Goal: Task Accomplishment & Management: Complete application form

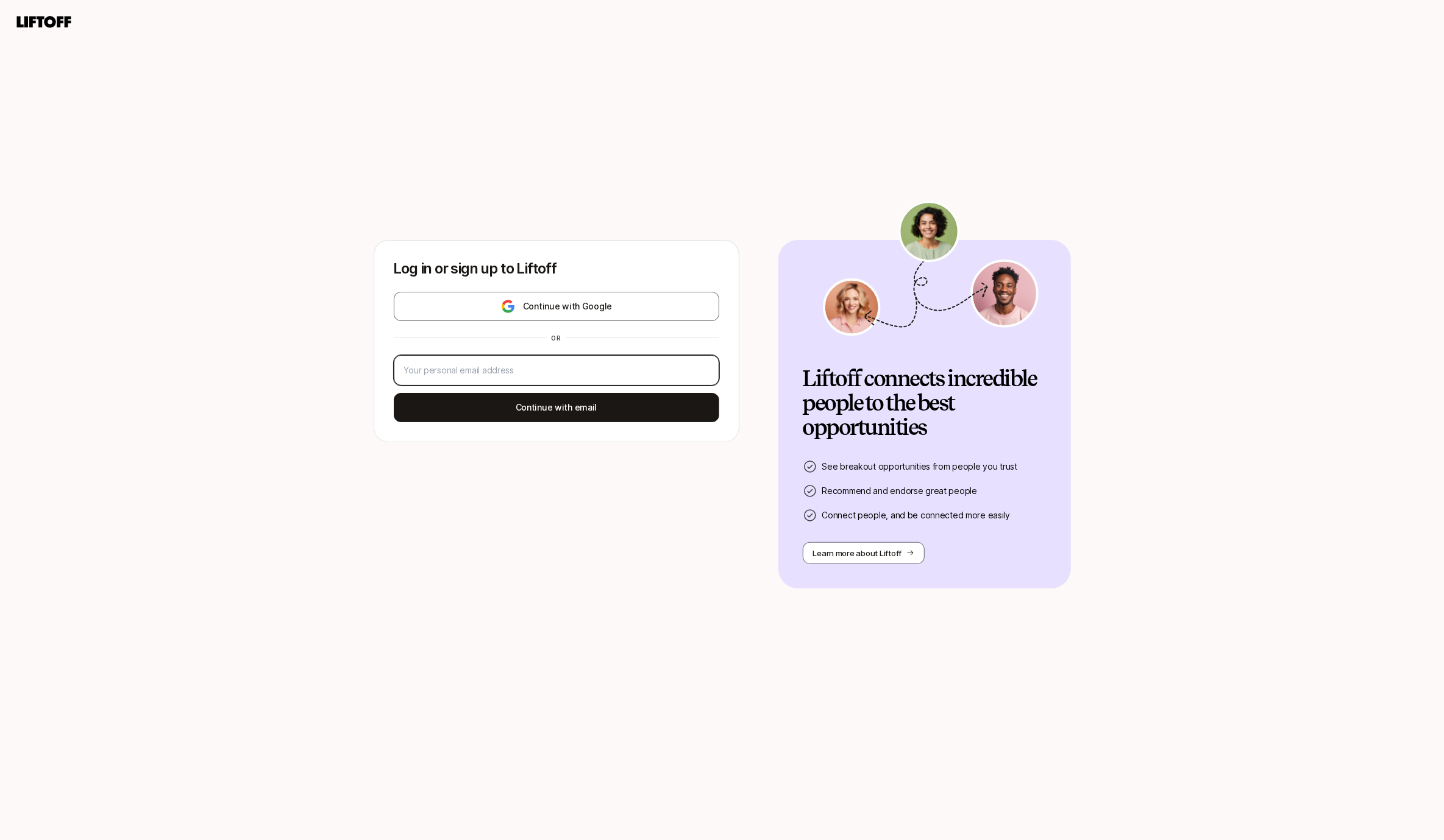
click at [498, 367] on input "email" at bounding box center [556, 370] width 305 height 15
click at [503, 375] on input "email" at bounding box center [556, 370] width 305 height 15
click at [454, 366] on input "[PERSON_NAME][EMAIL_ADDRESS][DOMAIN_NAME]" at bounding box center [556, 370] width 305 height 15
type input "[PERSON_NAME][EMAIL_ADDRESS][DOMAIN_NAME]"
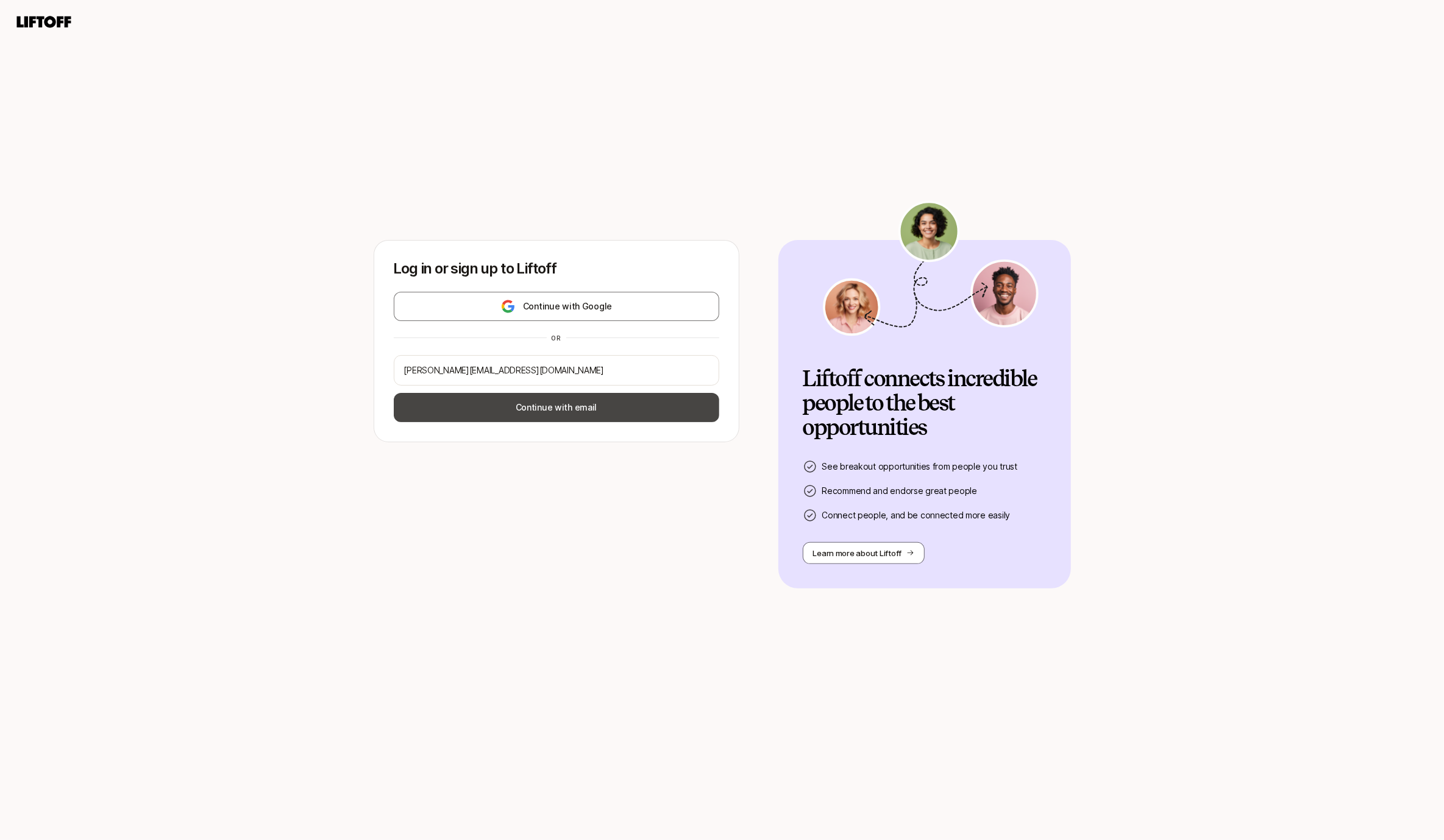
click at [476, 408] on button "Continue with email" at bounding box center [556, 408] width 325 height 29
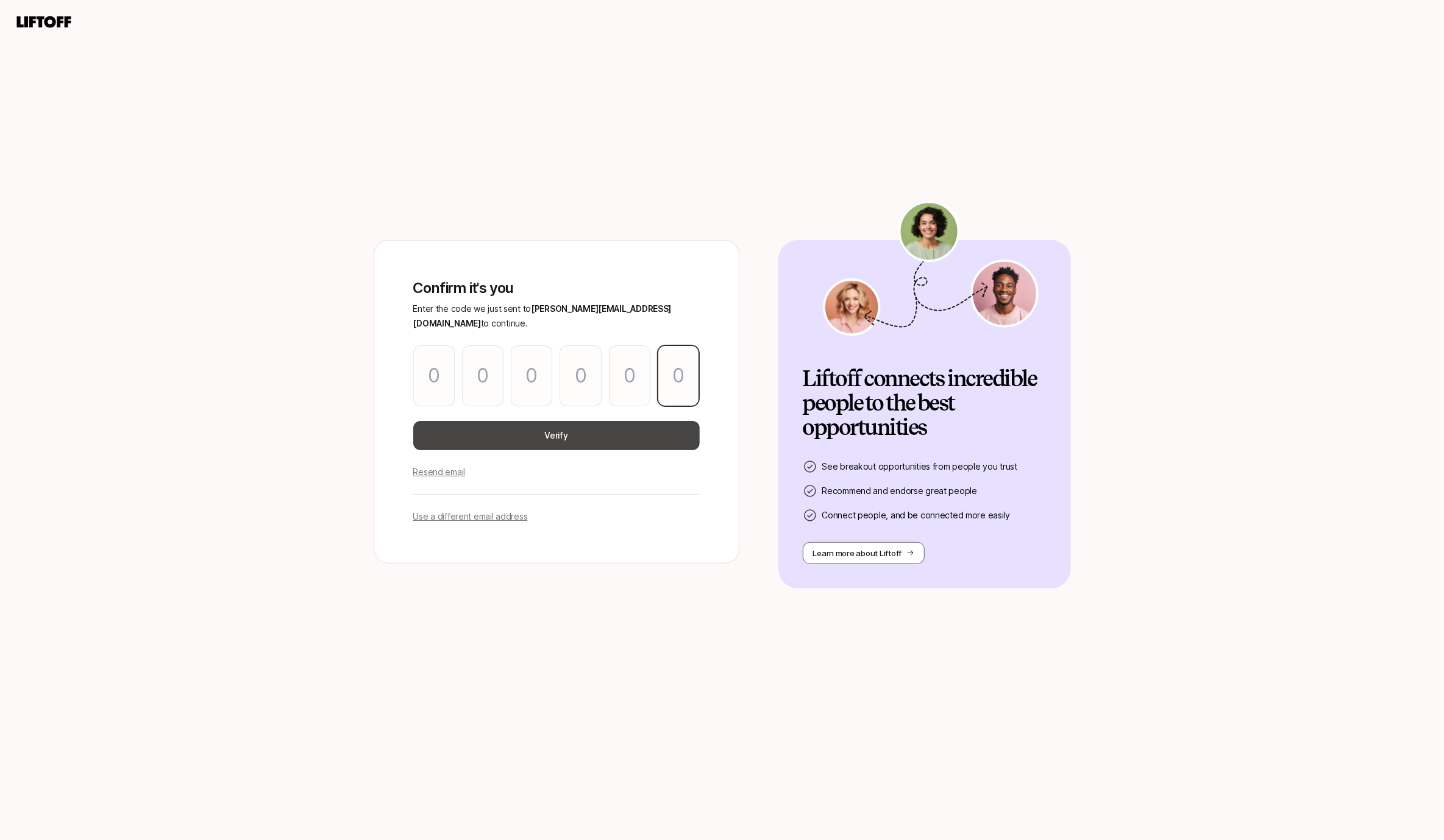
paste input "0"
type input "3"
type input "1"
type input "2"
type input "1"
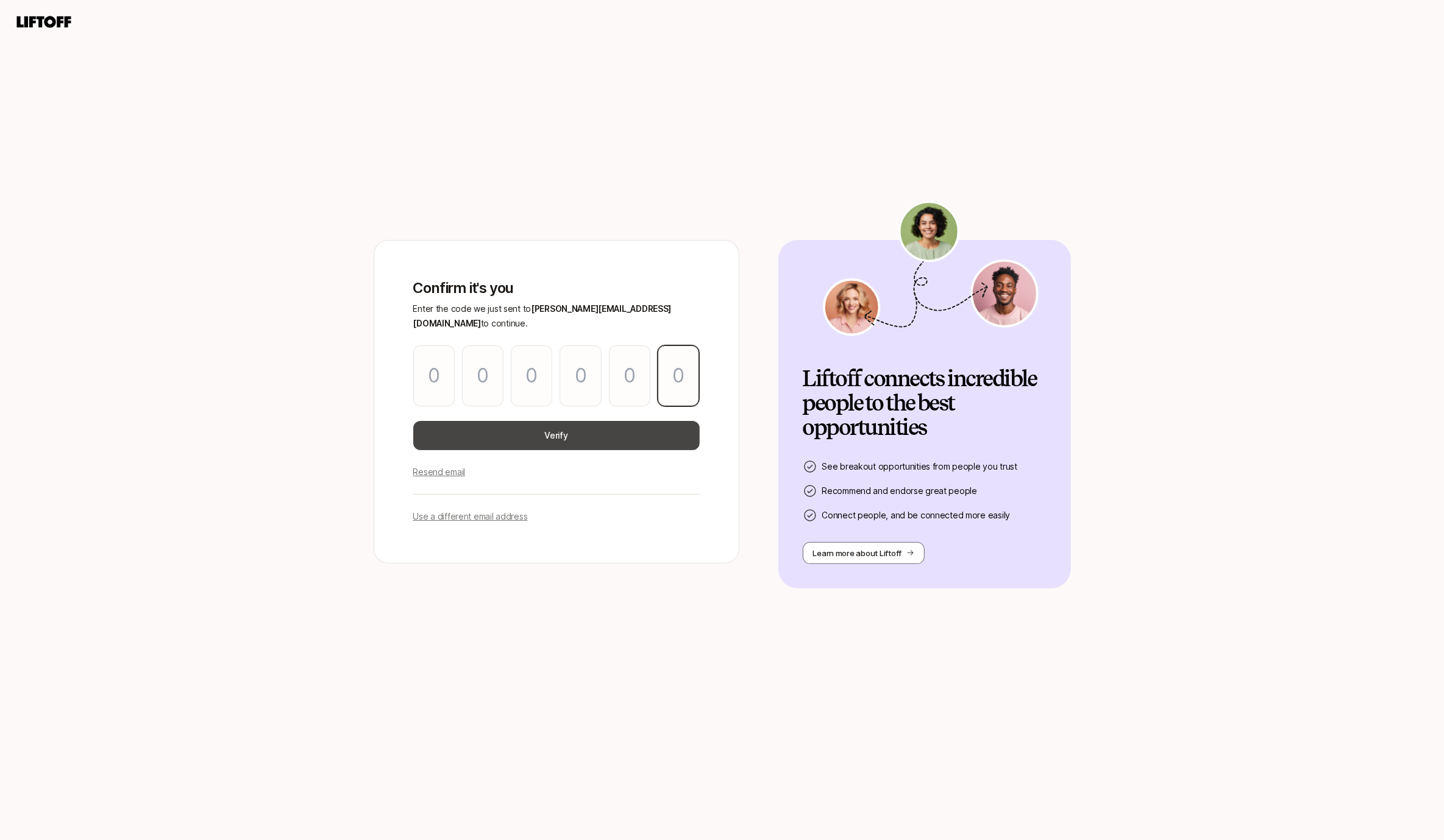
type input "3"
type input "0"
click at [593, 421] on button "Verify" at bounding box center [556, 436] width 287 height 29
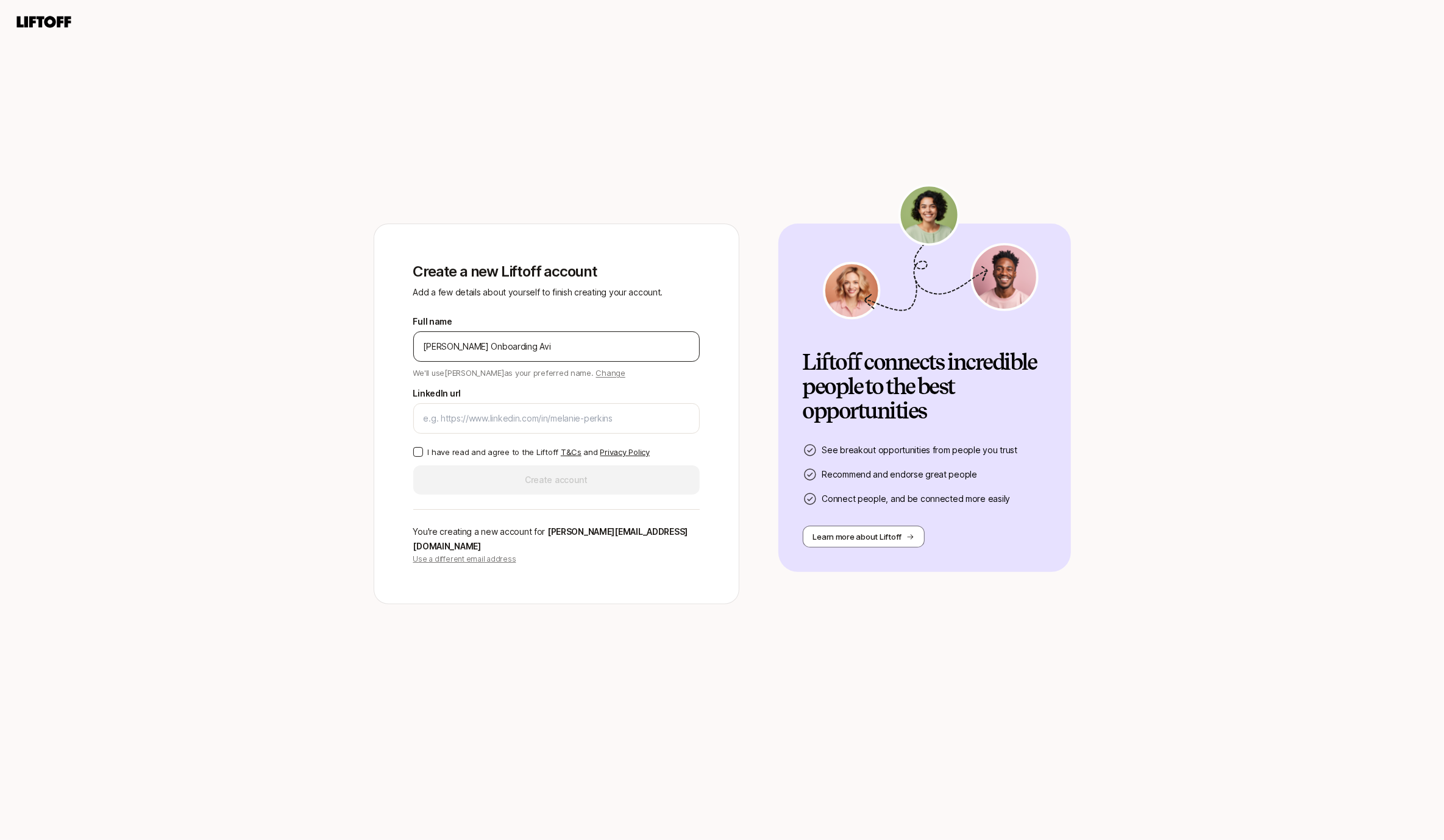
type input "[PERSON_NAME] Onboarding Avi"
paste input "[URL][DOMAIN_NAME][PERSON_NAME]"
type input "[URL][DOMAIN_NAME][PERSON_NAME]"
click at [408, 464] on div "Create a new Liftoff account Add a few details about yourself to finish creatin…" at bounding box center [556, 414] width 325 height 340
click at [421, 457] on button "I have read and agree to the Liftoff T&Cs and Privacy Policy" at bounding box center [418, 452] width 10 height 10
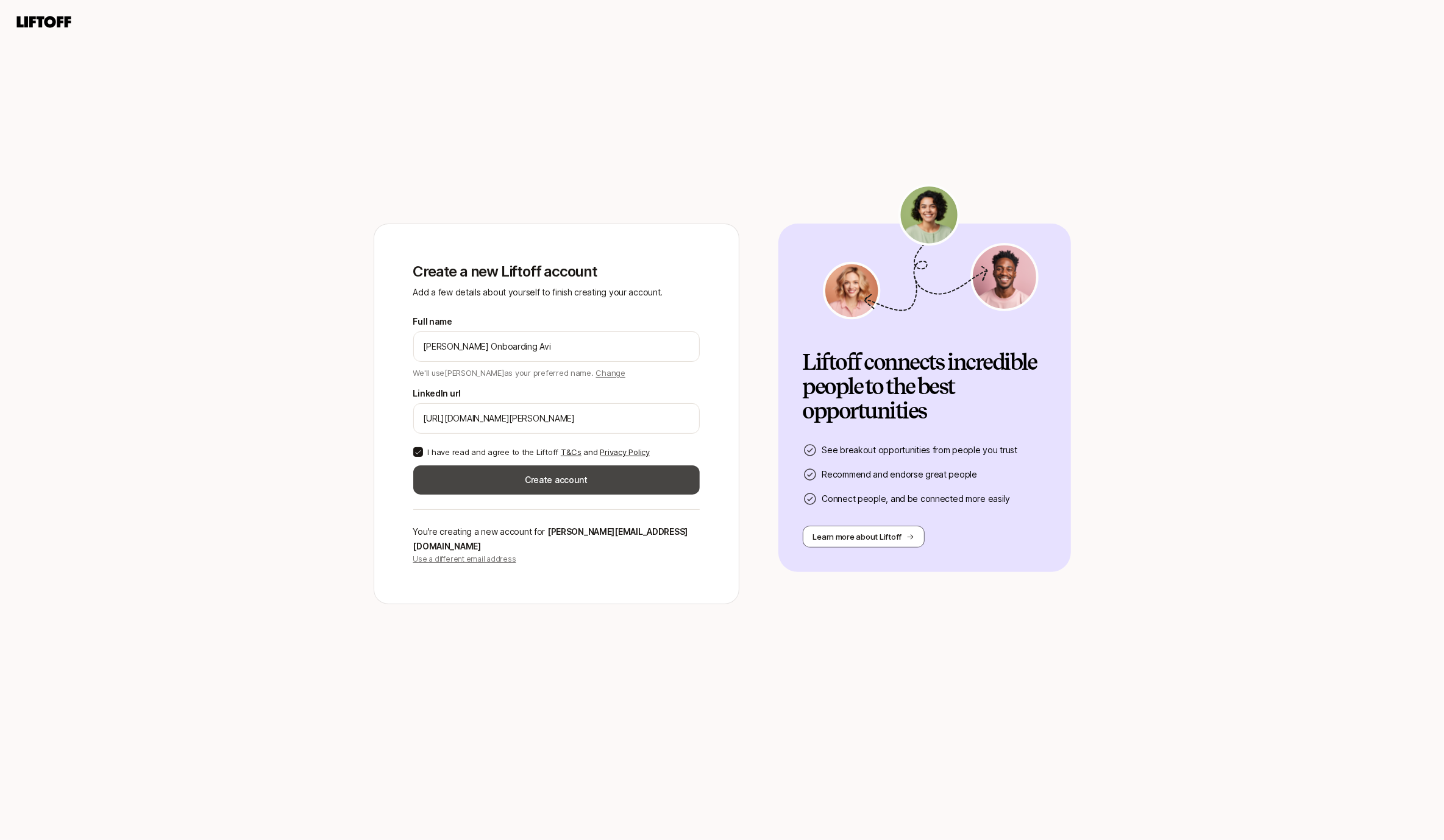
click at [455, 490] on button "Create account" at bounding box center [556, 481] width 287 height 29
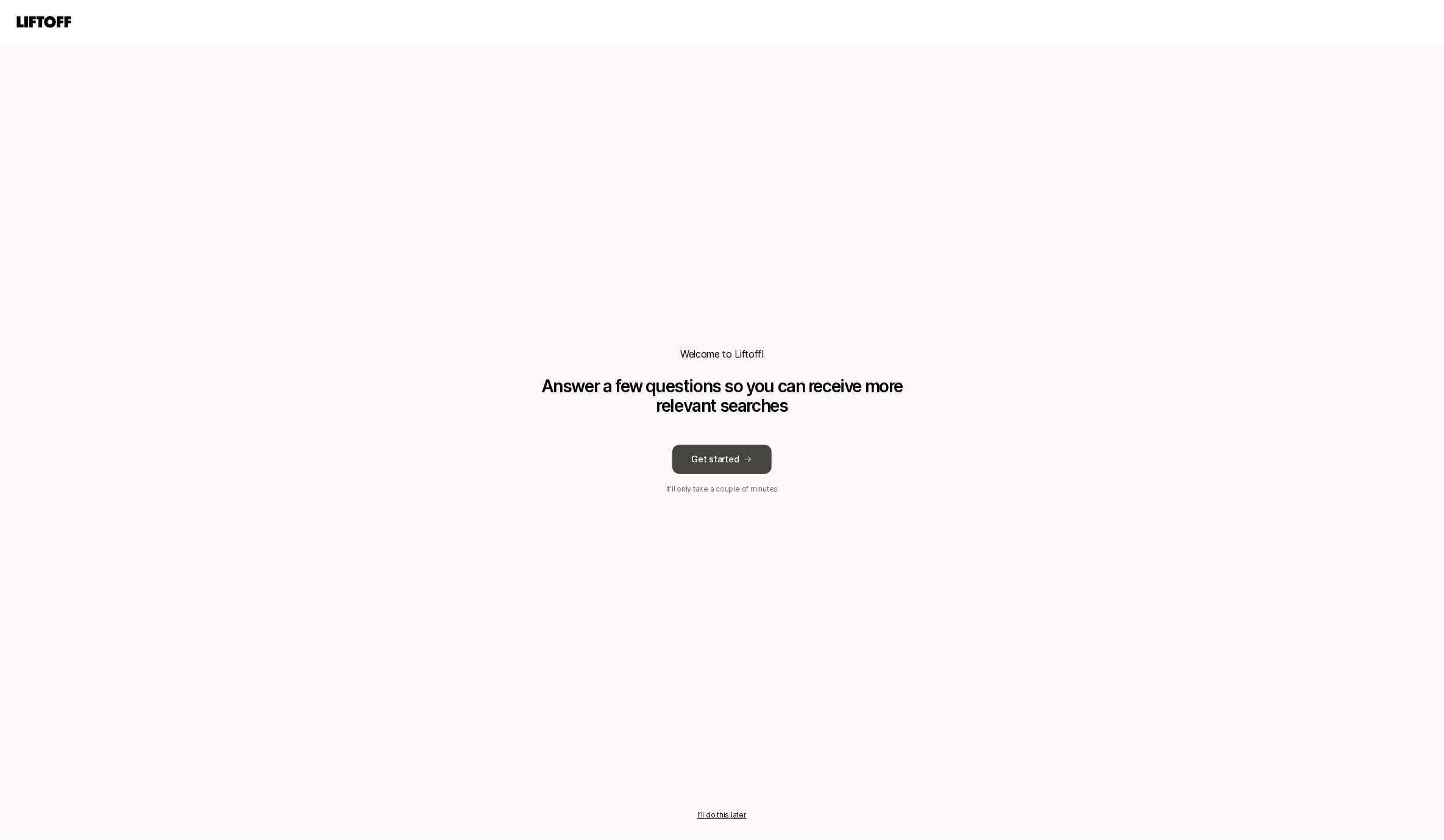
click at [704, 462] on button "Get started" at bounding box center [722, 460] width 100 height 29
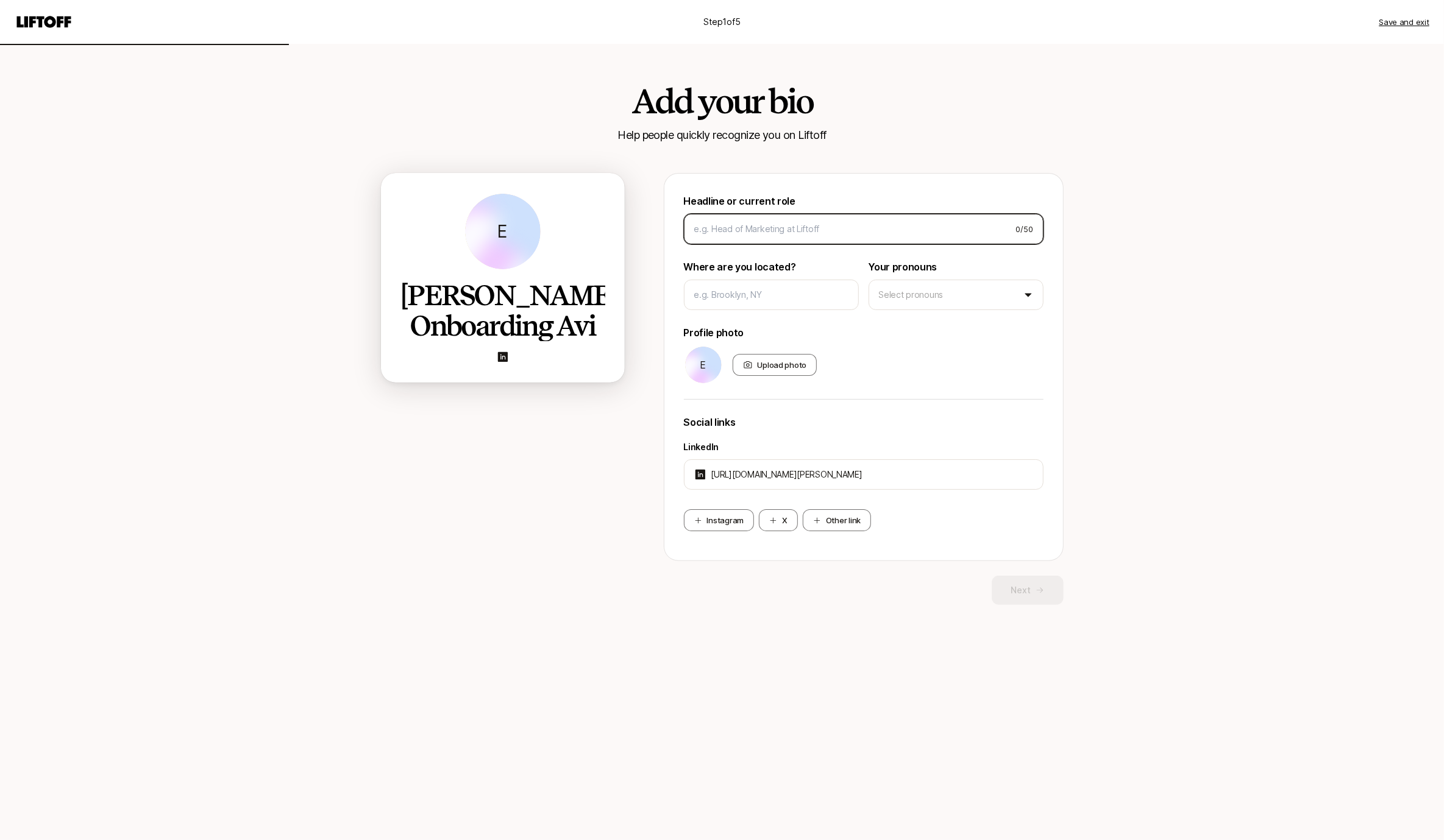
click at [777, 228] on input at bounding box center [850, 229] width 312 height 15
type input "[PERSON_NAME]"
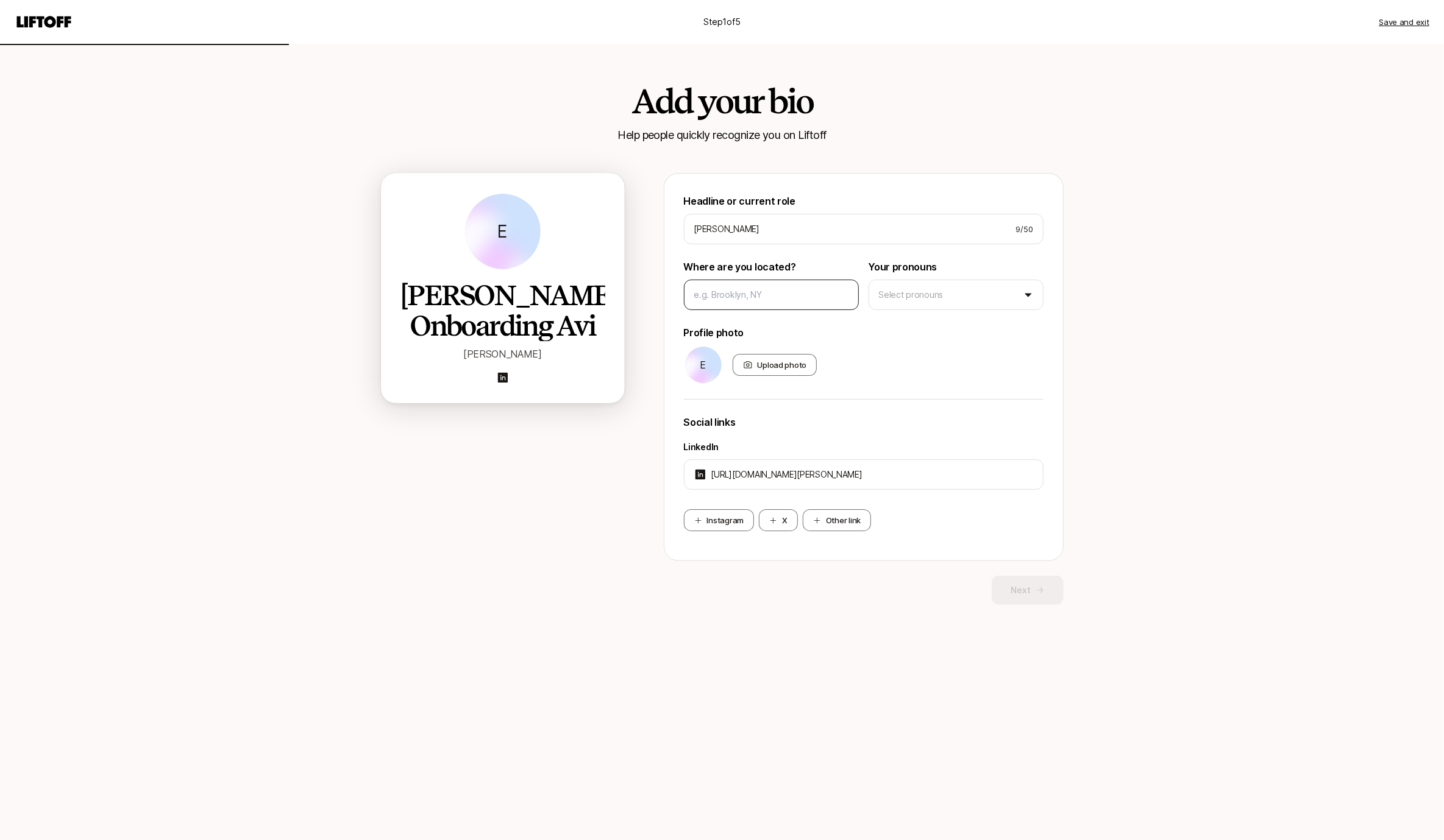
click at [762, 285] on div at bounding box center [771, 294] width 175 height 30
click at [1394, 31] on div "Step 1 of 5 Save and exit" at bounding box center [722, 22] width 1444 height 44
click at [1393, 25] on button "Save and exit" at bounding box center [1403, 22] width 50 height 12
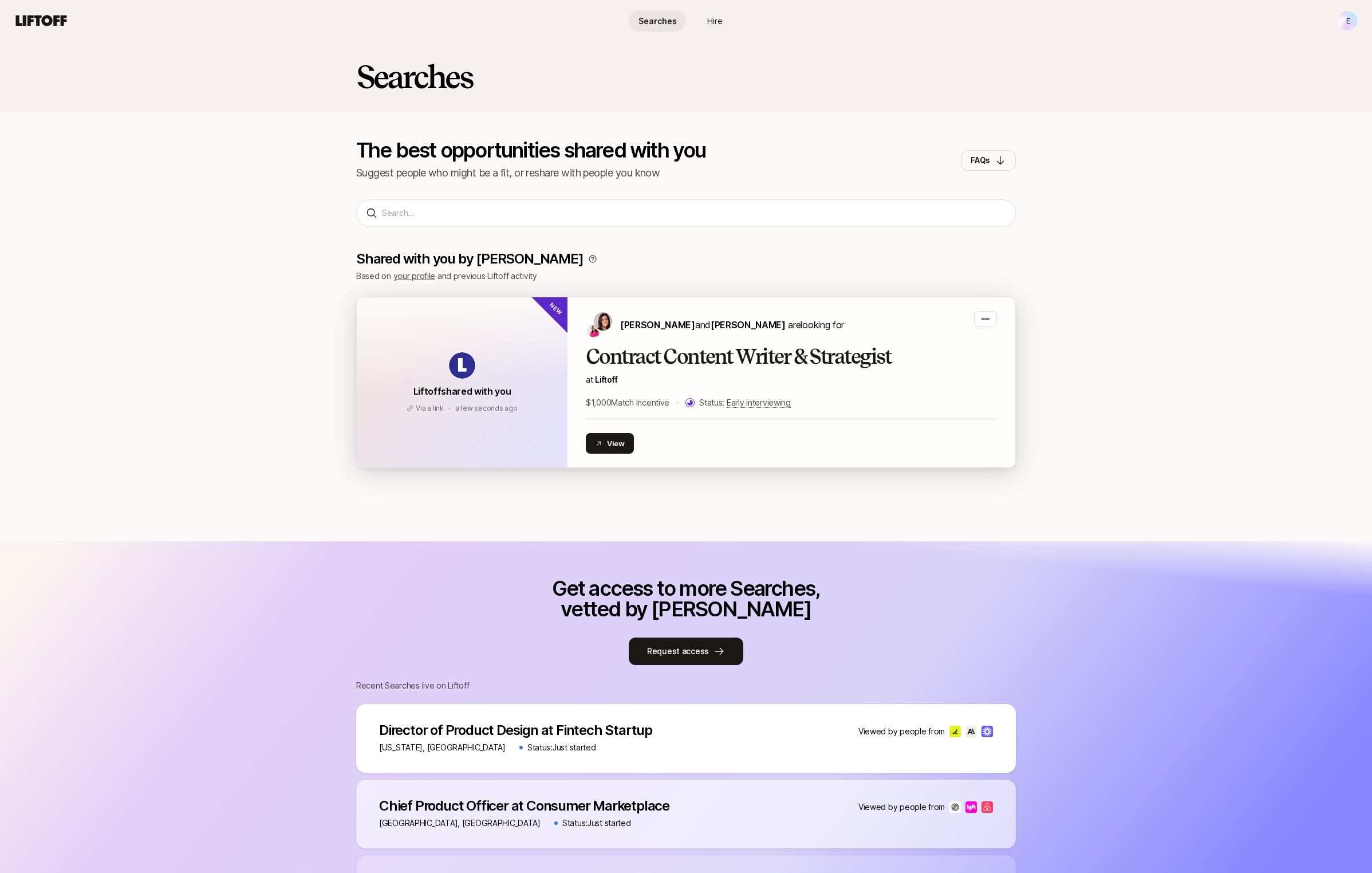
click at [774, 378] on p "at Liftoff" at bounding box center [791, 379] width 411 height 14
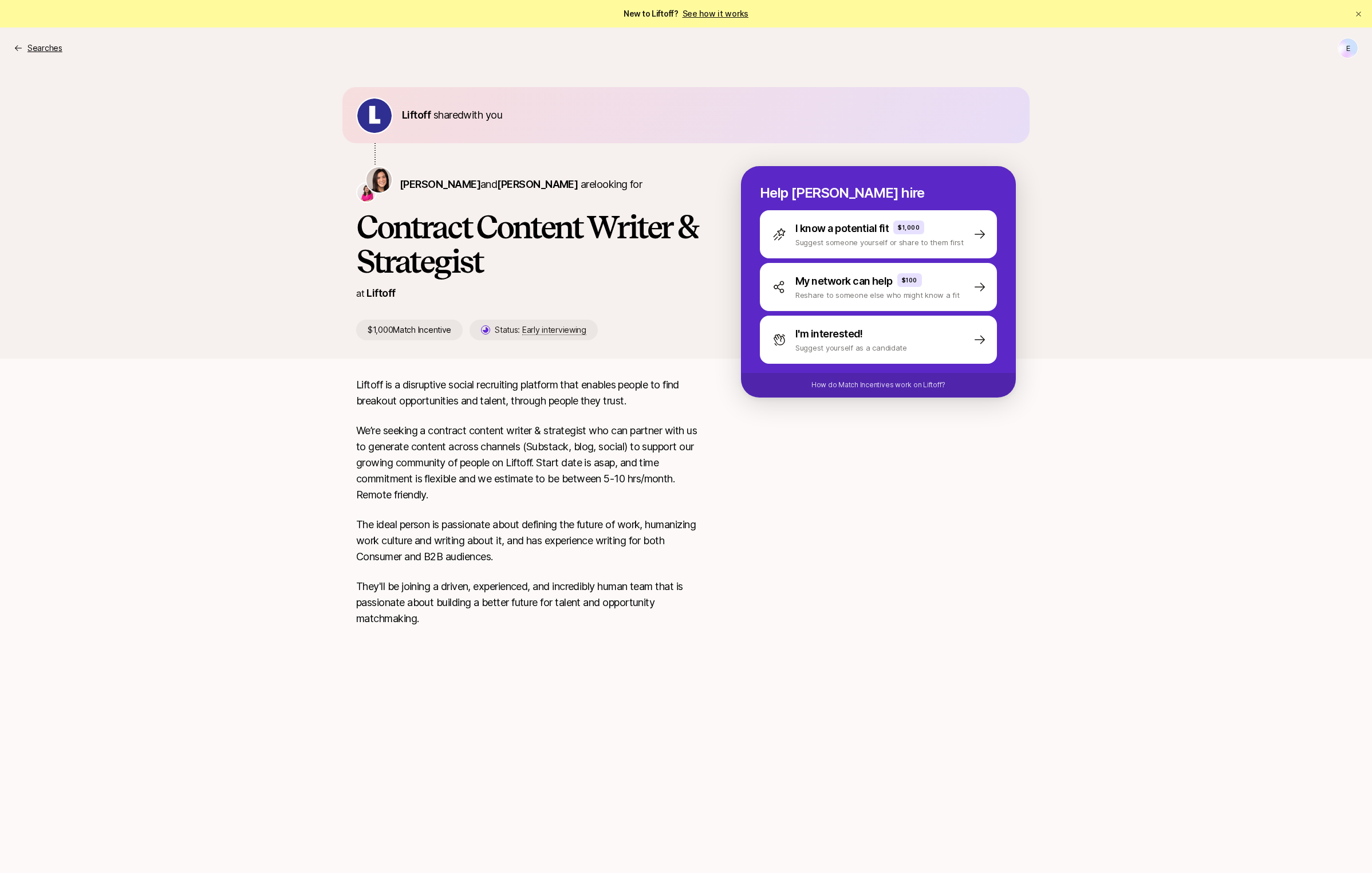
click at [46, 51] on p "Searches" at bounding box center [45, 48] width 35 height 14
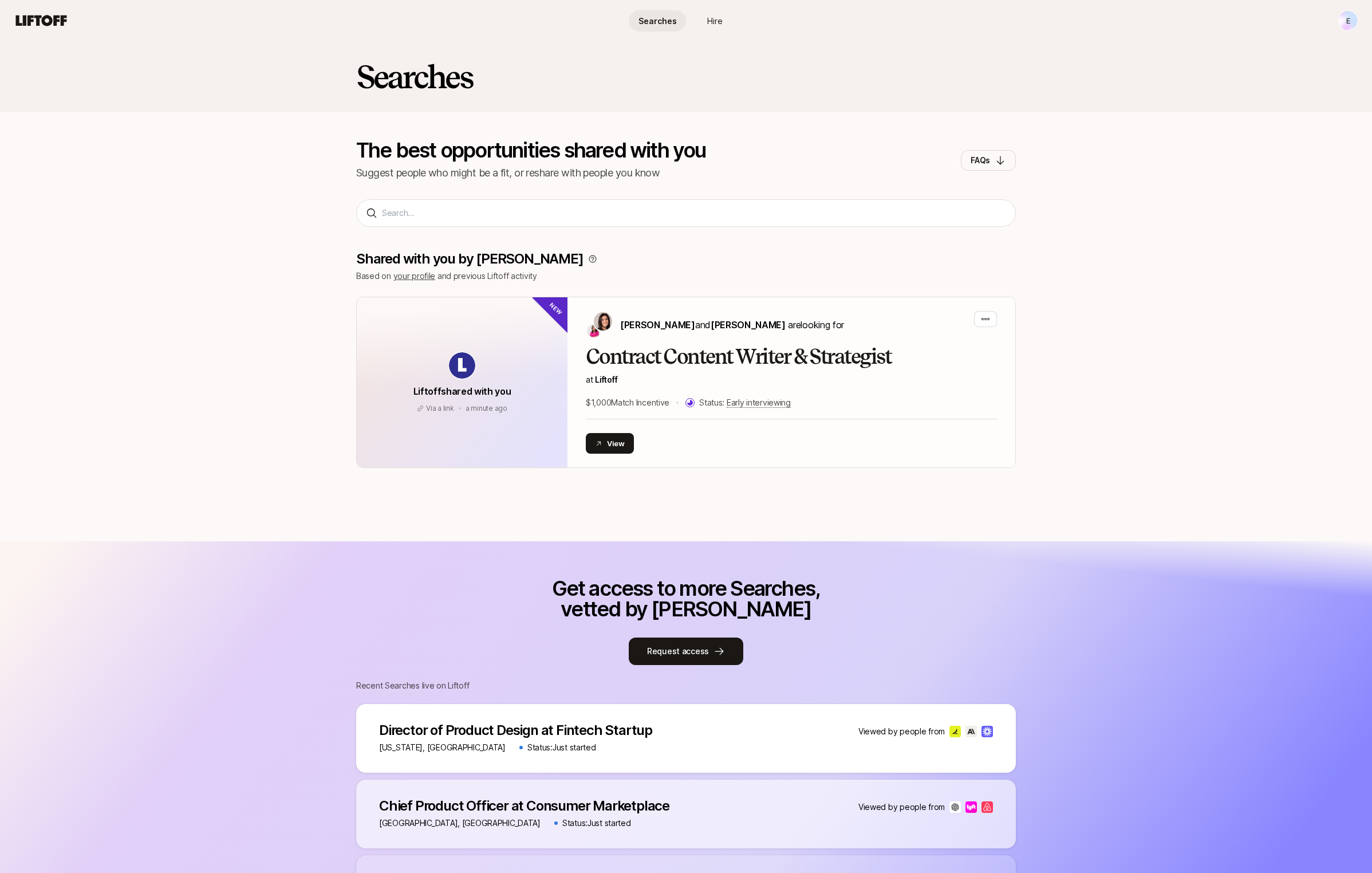
click at [715, 18] on span "Hire" at bounding box center [714, 21] width 15 height 12
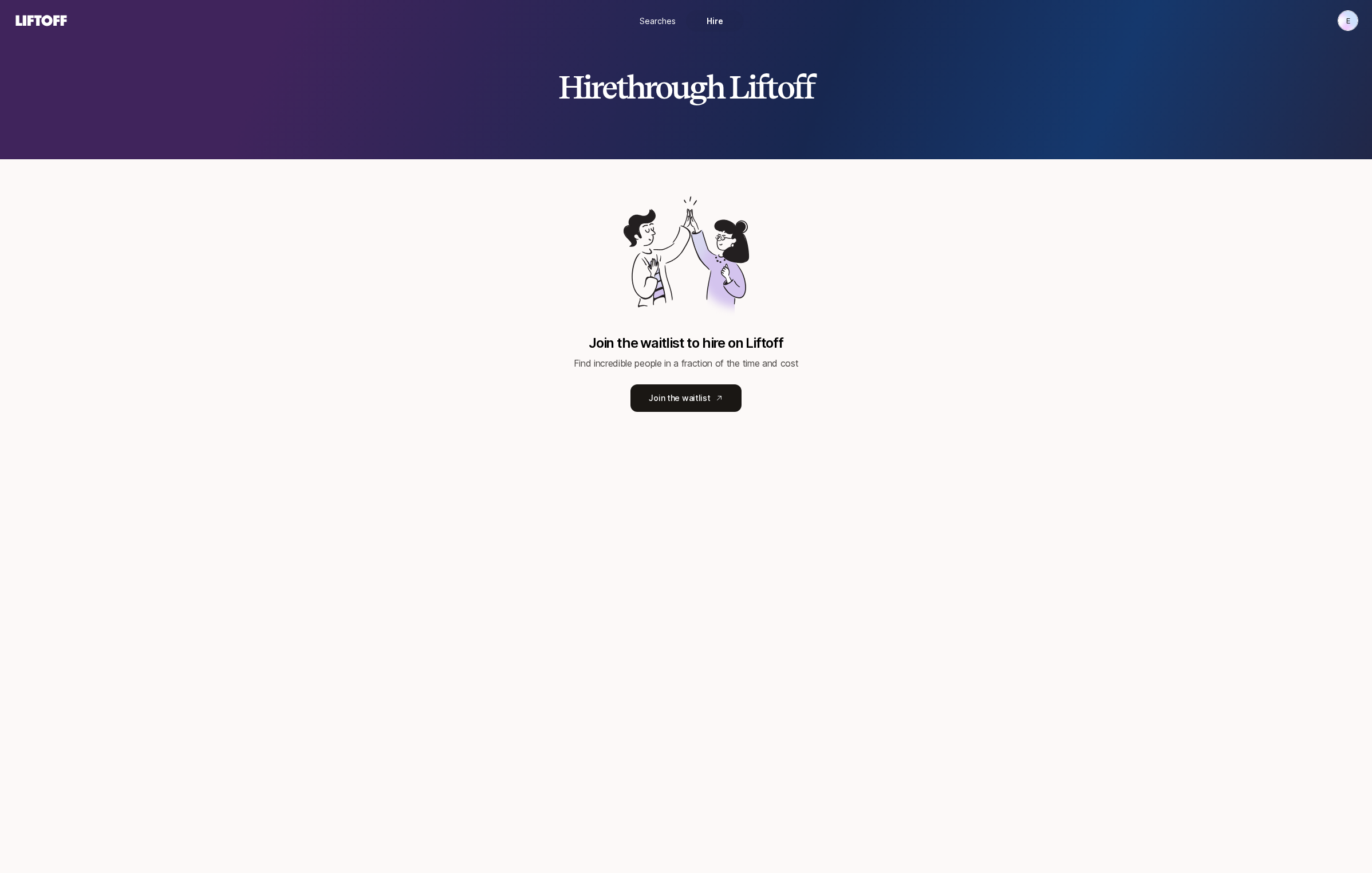
click at [669, 9] on div "Searches Hire" at bounding box center [686, 20] width 115 height 41
click at [671, 21] on span "Searches" at bounding box center [658, 21] width 36 height 12
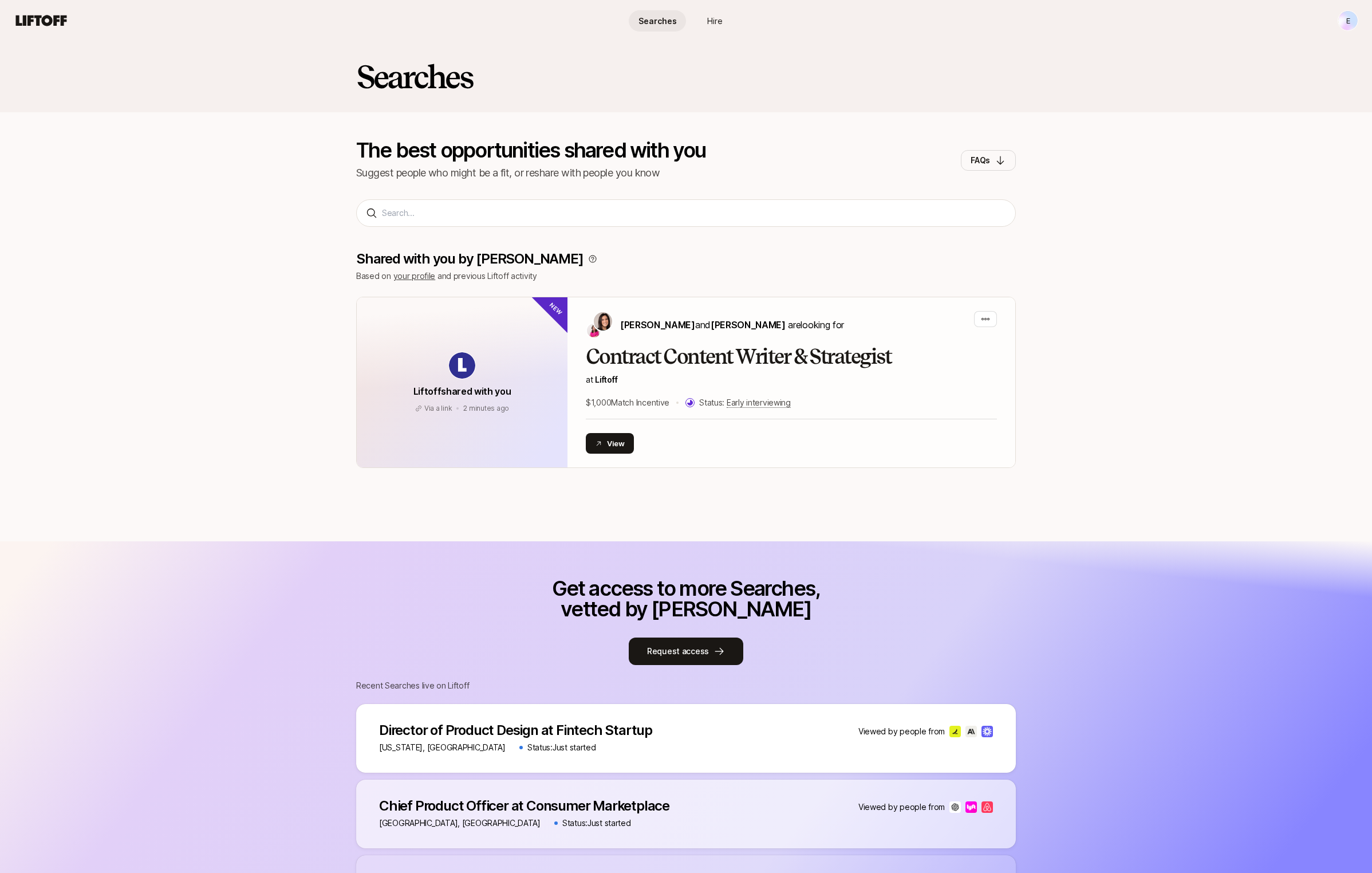
click at [724, 22] on link "Hire" at bounding box center [714, 21] width 57 height 21
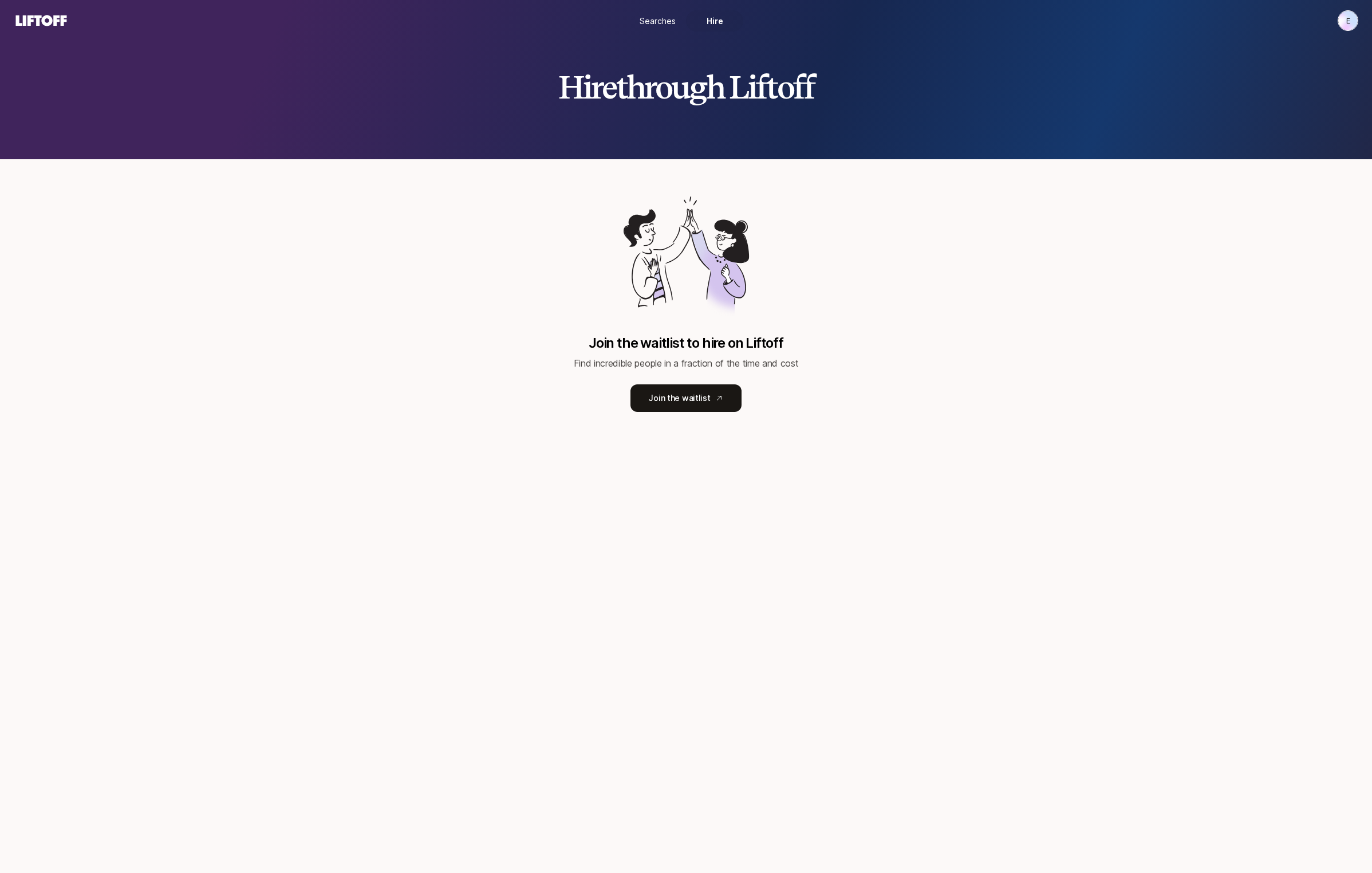
click at [815, 186] on div "Hire through Liftoff Join the waitlist to hire on Liftoff Find incredible peopl…" at bounding box center [686, 457] width 1372 height 832
click at [649, 16] on span "Searches" at bounding box center [658, 21] width 36 height 12
